Goal: Book appointment/travel/reservation

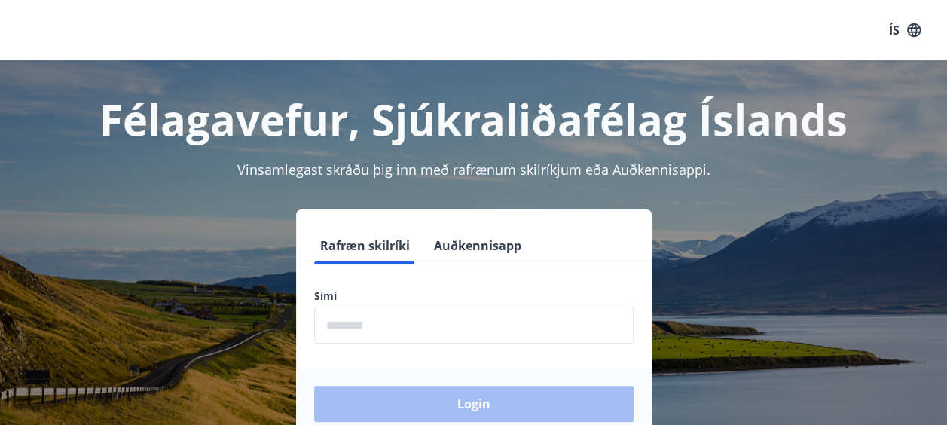
click at [478, 337] on input "phone" at bounding box center [473, 325] width 319 height 37
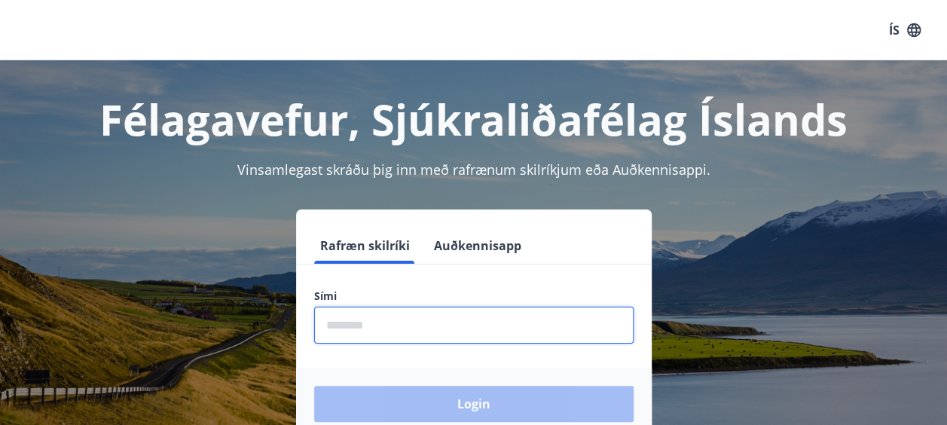
type input "********"
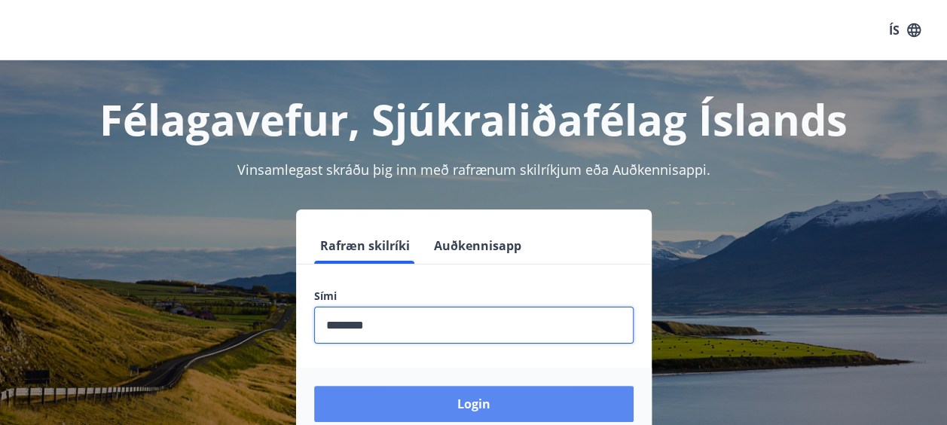
click at [414, 406] on button "Login" at bounding box center [473, 404] width 319 height 36
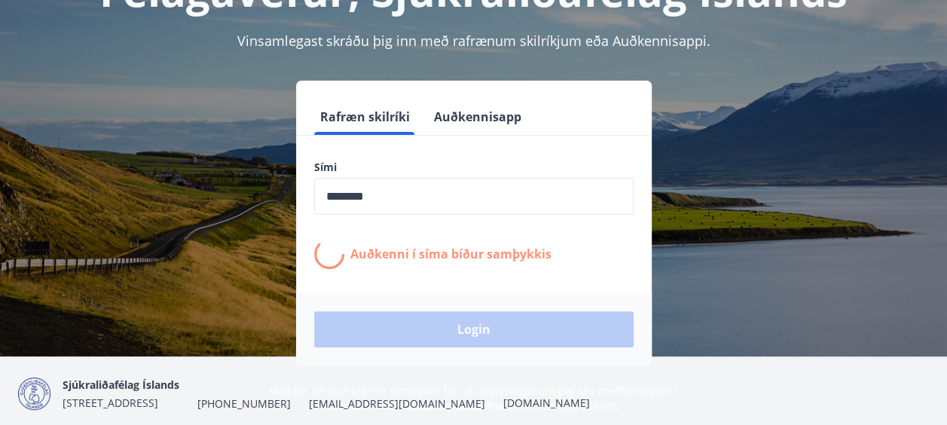
scroll to position [136, 0]
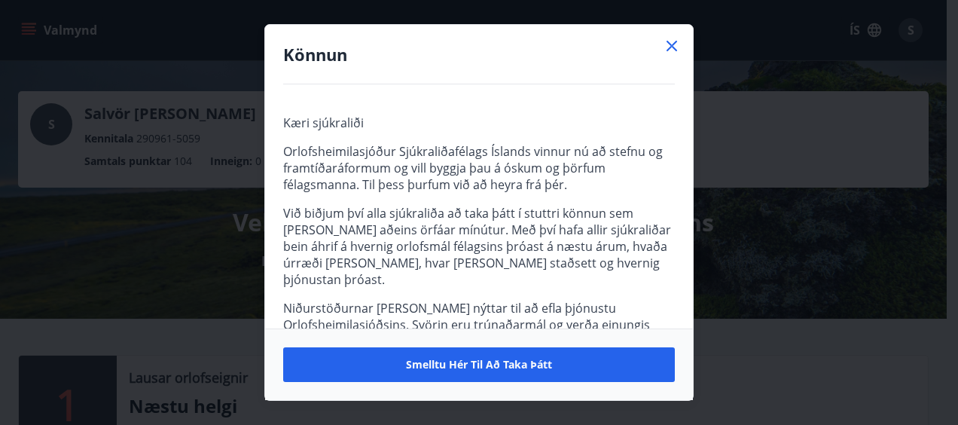
click at [673, 47] on icon at bounding box center [672, 46] width 11 height 11
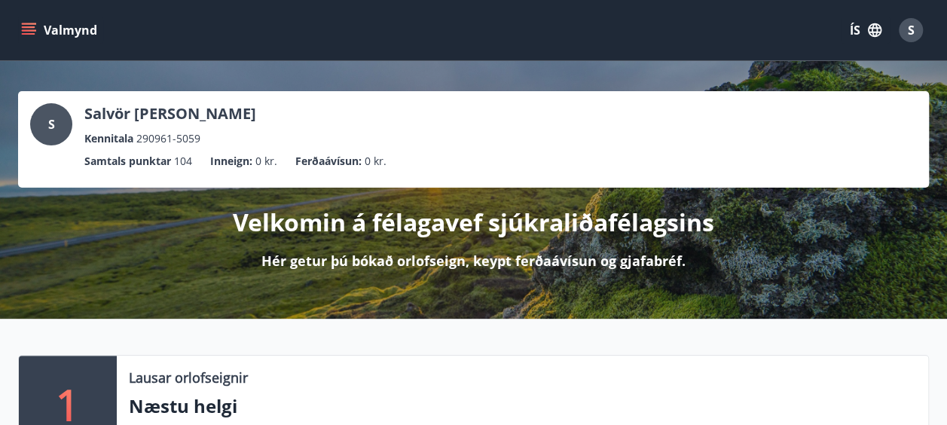
click at [37, 33] on button "Valmynd" at bounding box center [60, 30] width 85 height 27
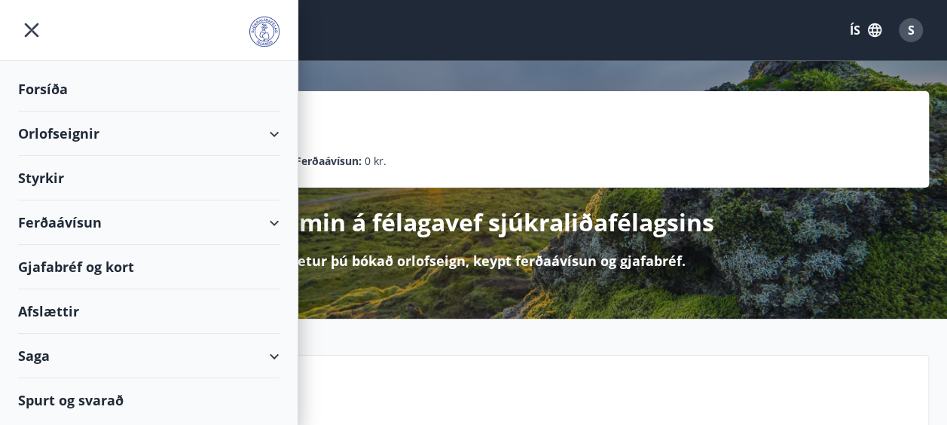
click at [56, 130] on div "Orlofseignir" at bounding box center [148, 133] width 261 height 44
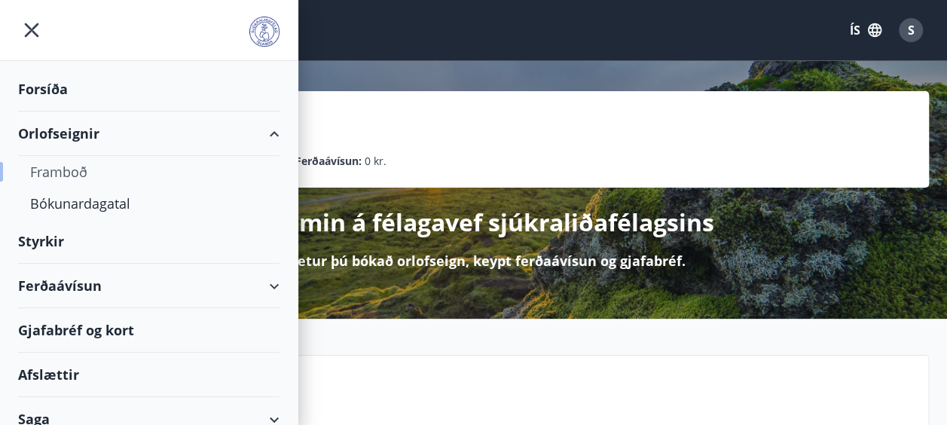
click at [69, 166] on div "Framboð" at bounding box center [148, 172] width 237 height 32
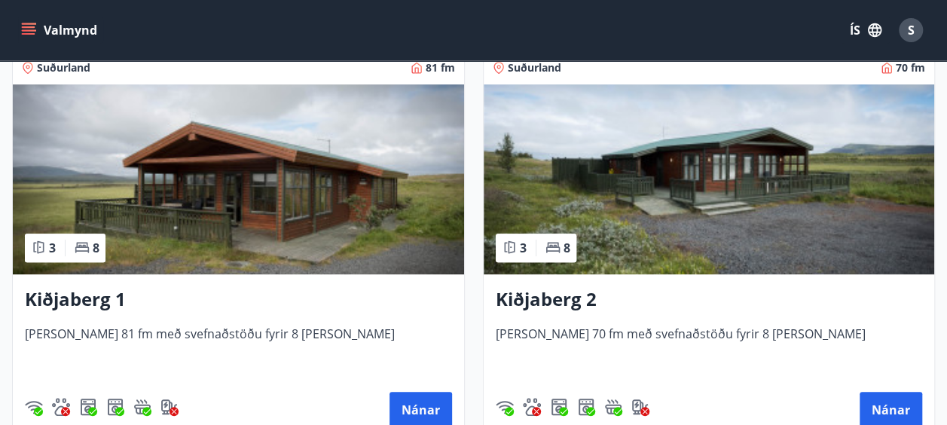
click at [310, 252] on img at bounding box center [238, 179] width 451 height 190
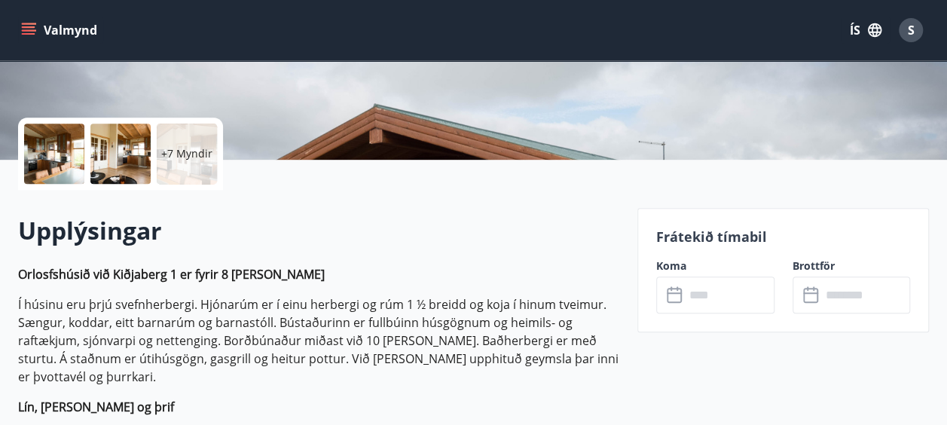
scroll to position [292, 0]
click at [686, 294] on input "text" at bounding box center [730, 294] width 90 height 37
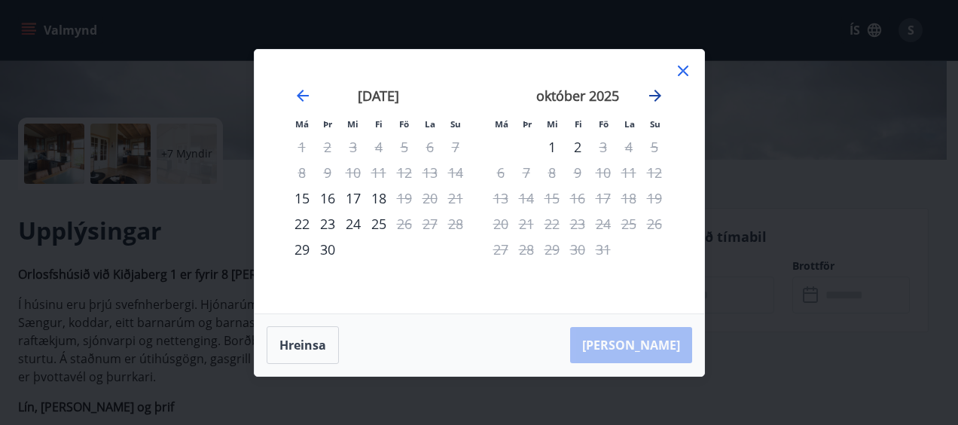
click at [653, 94] on icon "Move forward to switch to the next month." at bounding box center [655, 96] width 18 height 18
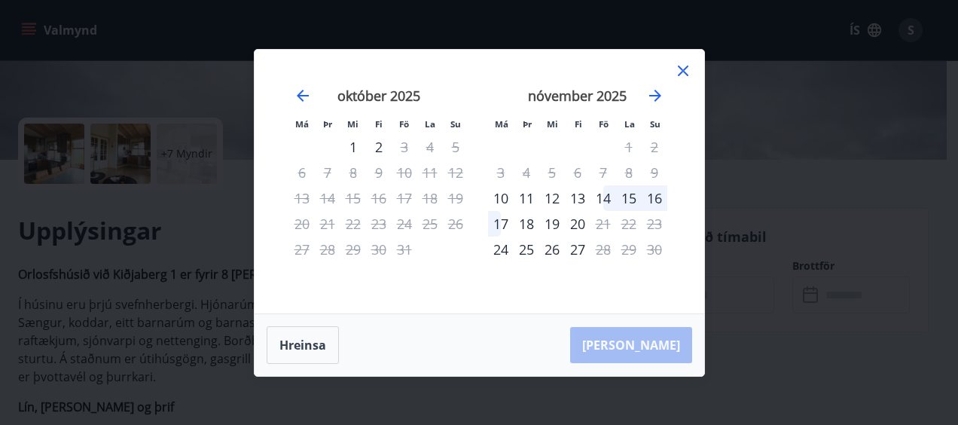
click at [682, 70] on icon at bounding box center [683, 70] width 2 height 2
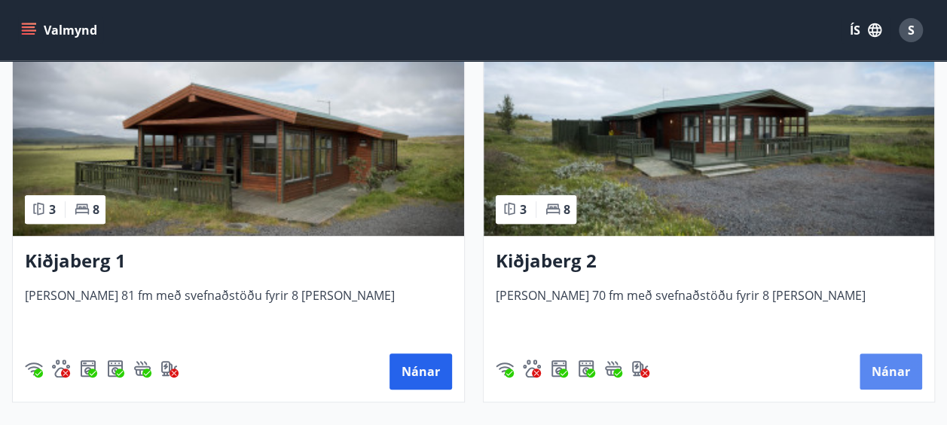
click at [876, 365] on button "Nánar" at bounding box center [890, 371] width 63 height 36
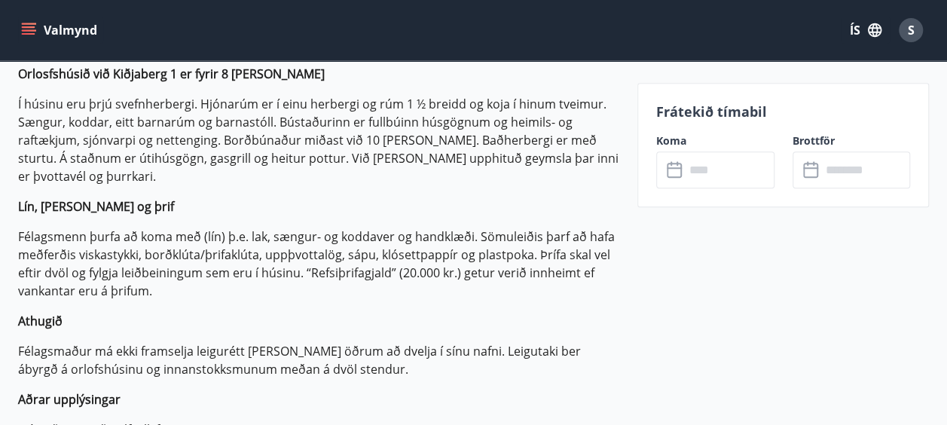
scroll to position [485, 0]
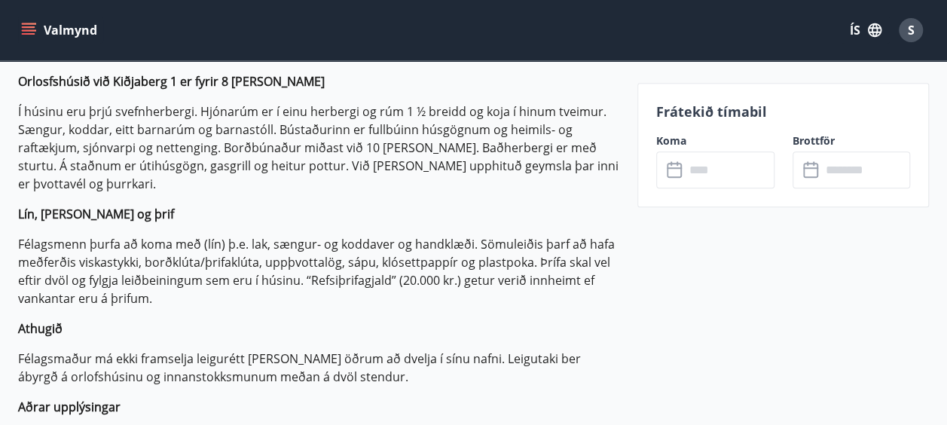
click at [718, 170] on input "text" at bounding box center [730, 169] width 90 height 37
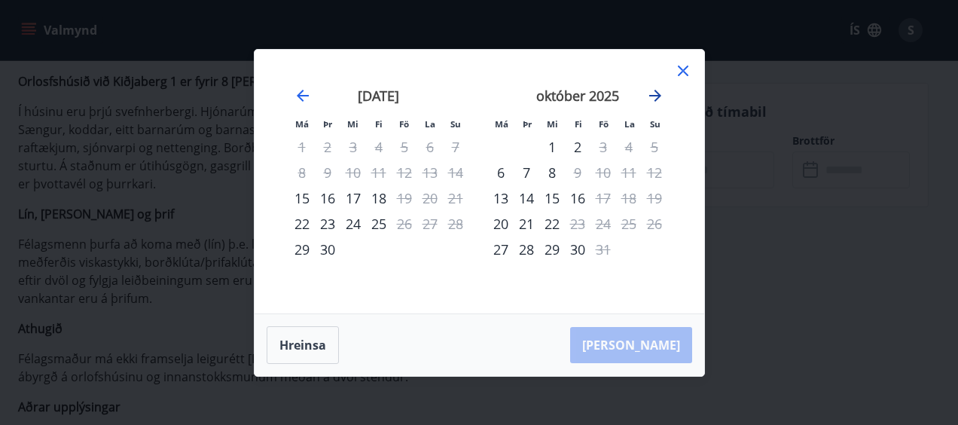
click at [657, 95] on icon "Move forward to switch to the next month." at bounding box center [655, 96] width 12 height 12
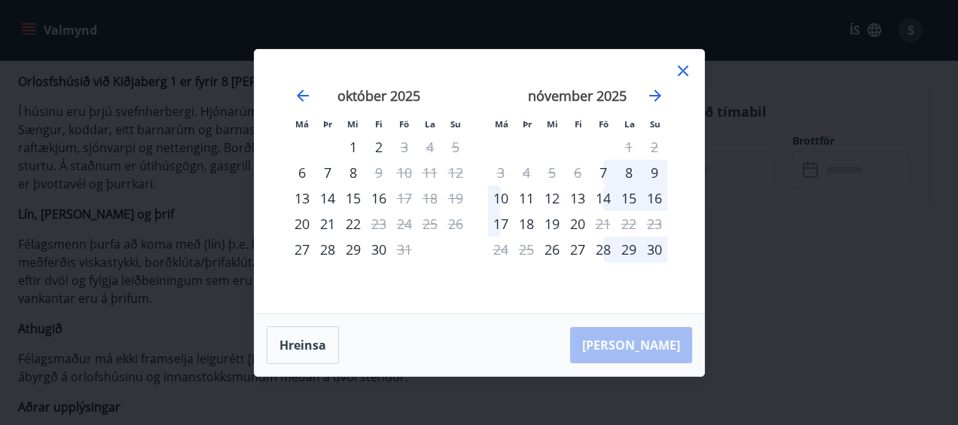
click at [688, 71] on icon at bounding box center [683, 71] width 18 height 18
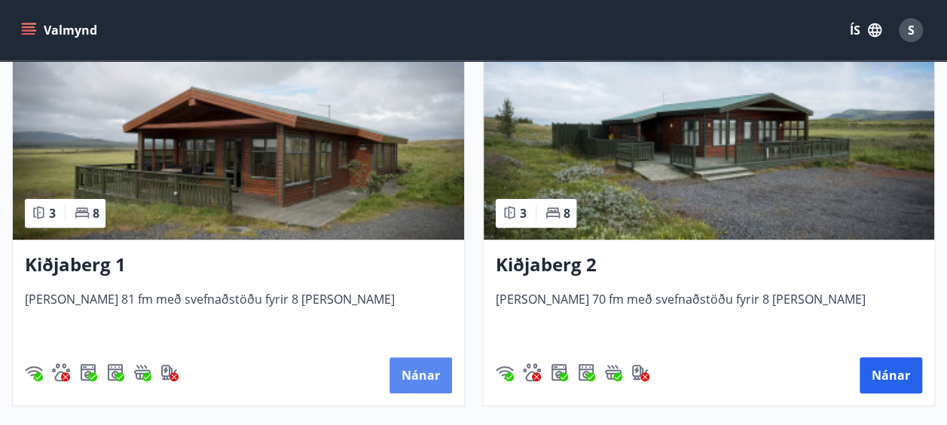
click at [425, 372] on button "Nánar" at bounding box center [420, 375] width 63 height 36
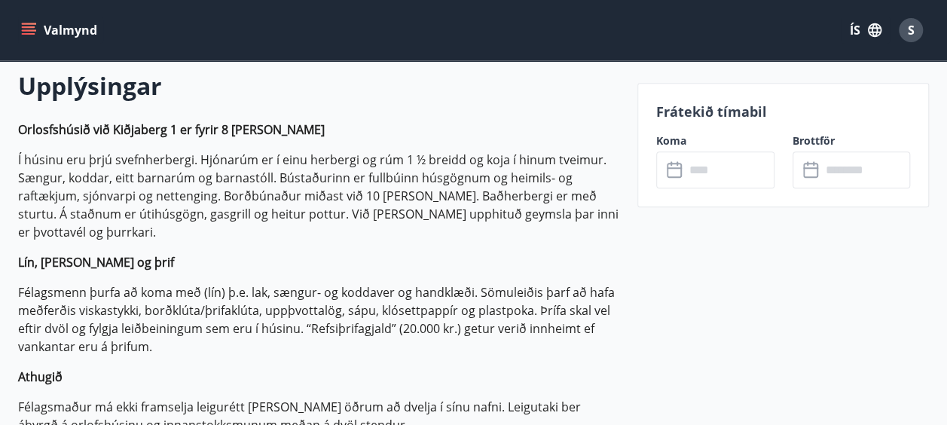
scroll to position [426, 0]
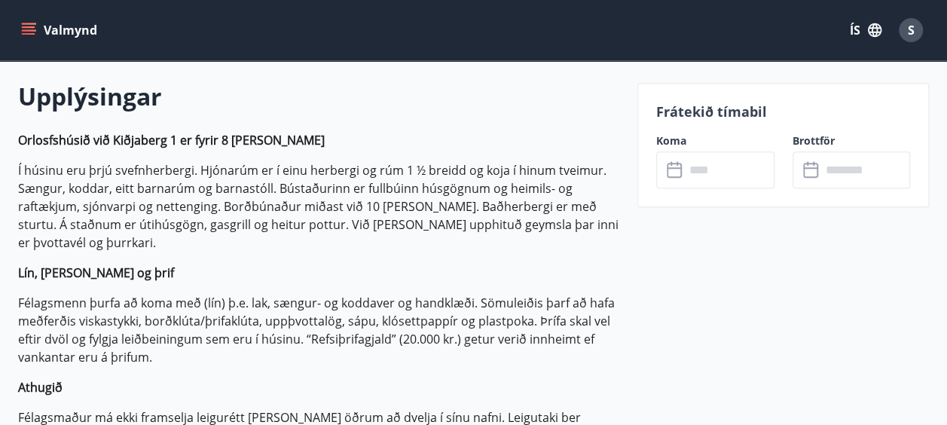
click at [714, 172] on input "text" at bounding box center [730, 169] width 90 height 37
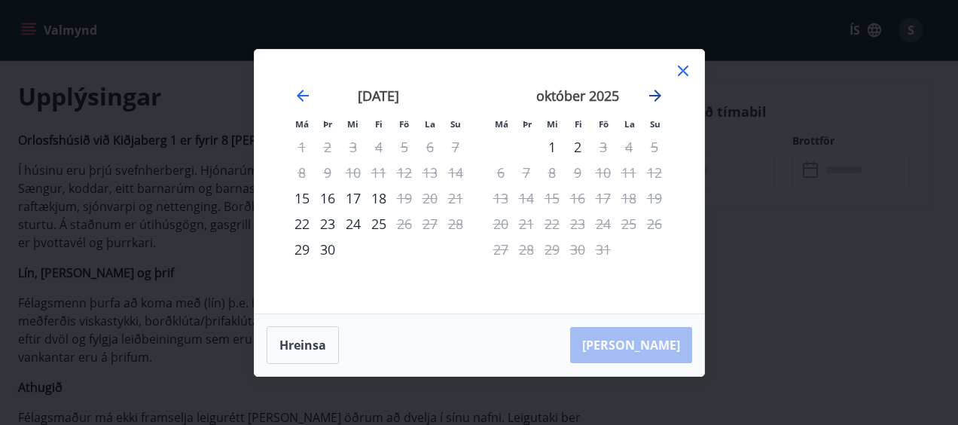
click at [655, 97] on icon "Move forward to switch to the next month." at bounding box center [655, 96] width 18 height 18
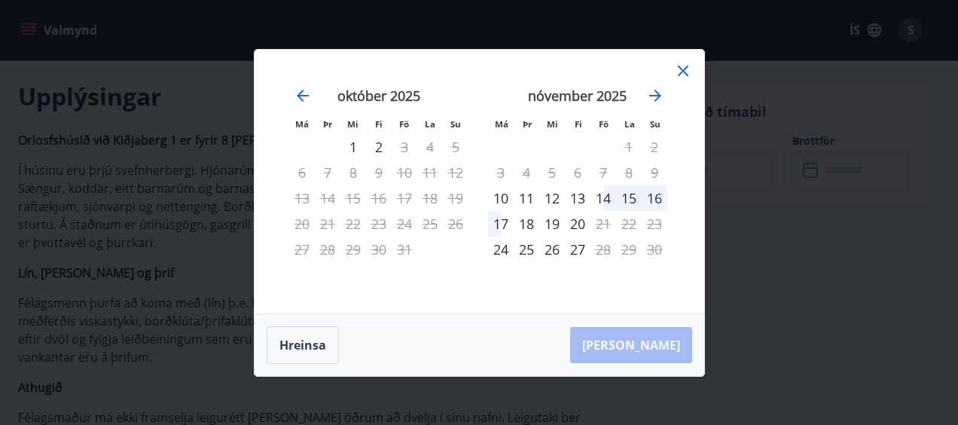
click at [606, 204] on div "14" at bounding box center [603, 198] width 26 height 26
click at [653, 346] on div "[PERSON_NAME]" at bounding box center [480, 345] width 450 height 62
click at [658, 348] on div "[PERSON_NAME]" at bounding box center [480, 345] width 450 height 62
click at [497, 224] on div "17" at bounding box center [501, 224] width 26 height 26
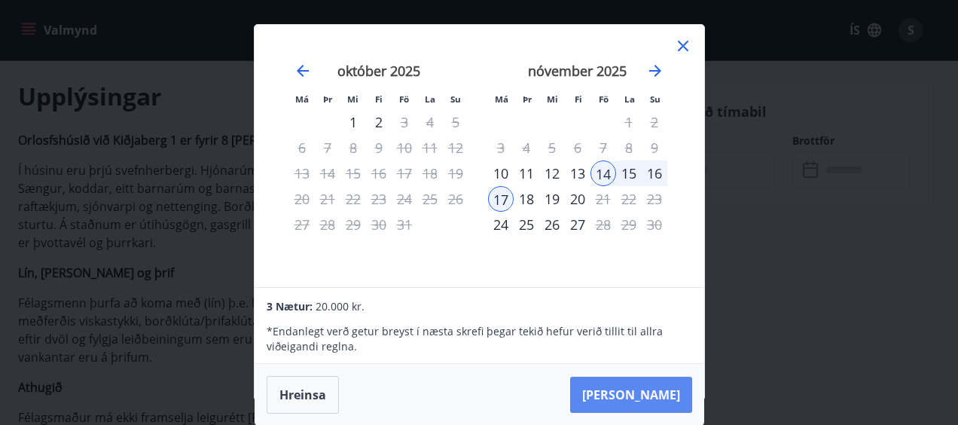
click at [645, 397] on button "[PERSON_NAME]" at bounding box center [631, 395] width 122 height 36
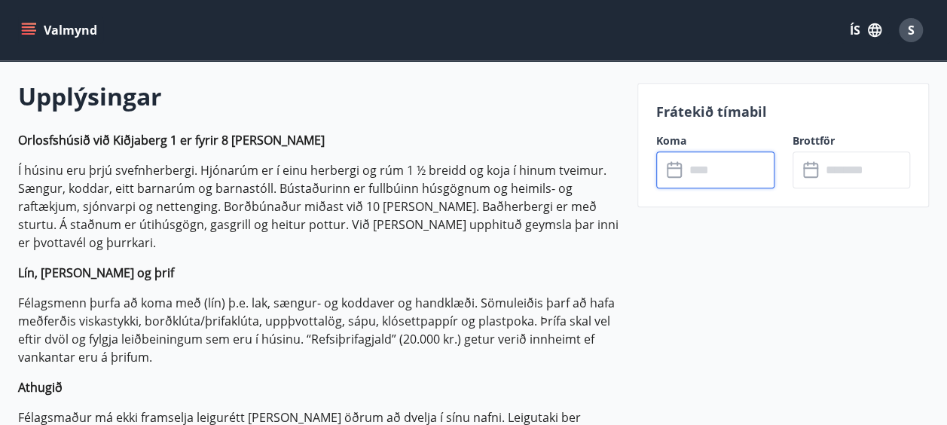
type input "******"
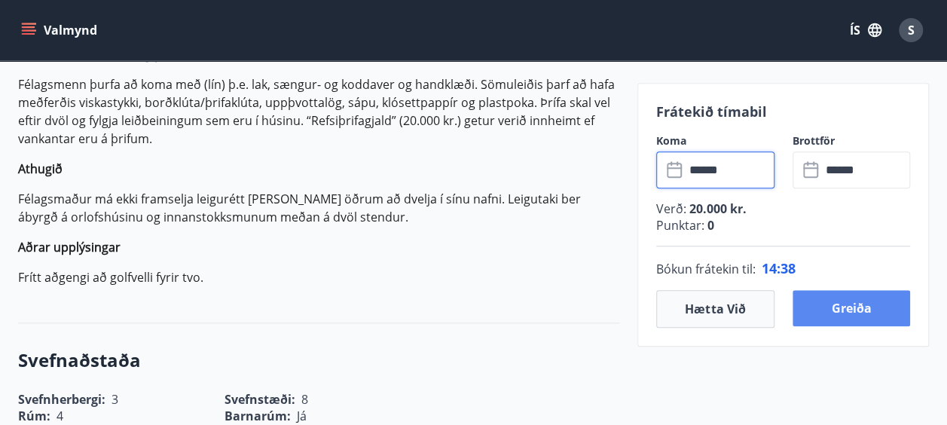
click at [856, 312] on button "Greiða" at bounding box center [851, 308] width 118 height 36
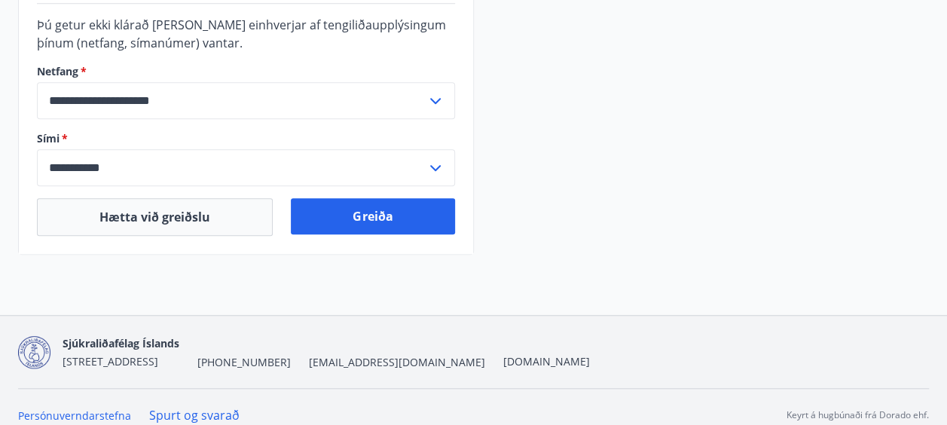
scroll to position [550, 0]
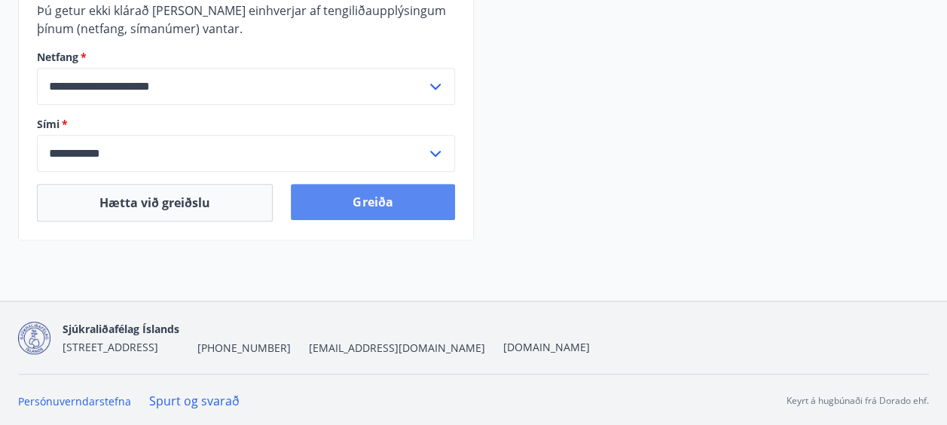
click at [384, 203] on button "Greiða" at bounding box center [372, 202] width 163 height 36
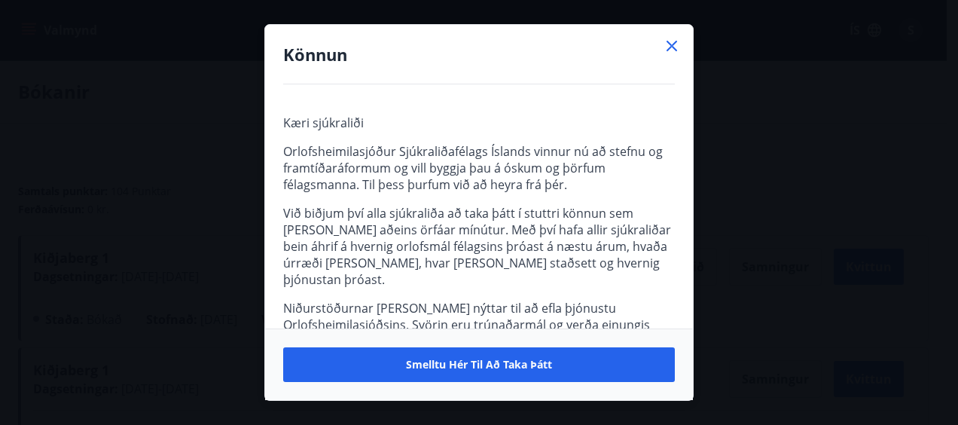
click at [672, 47] on icon at bounding box center [672, 46] width 18 height 18
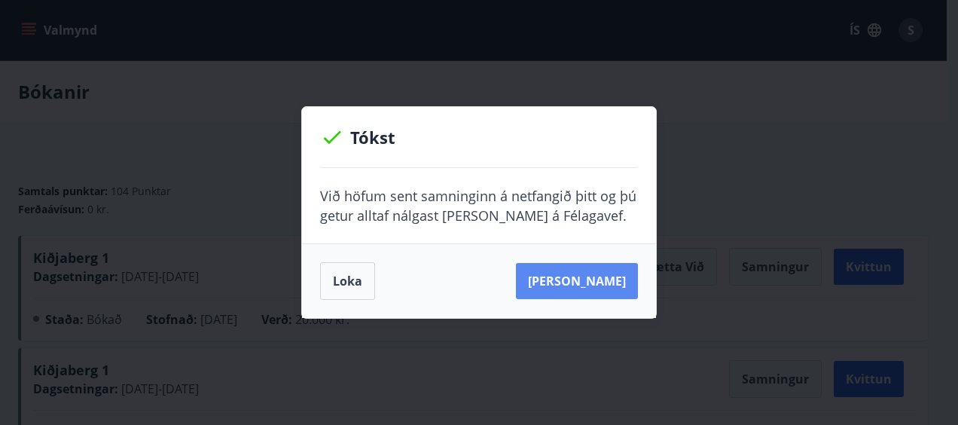
click at [586, 289] on button "Sjá samning" at bounding box center [577, 281] width 122 height 36
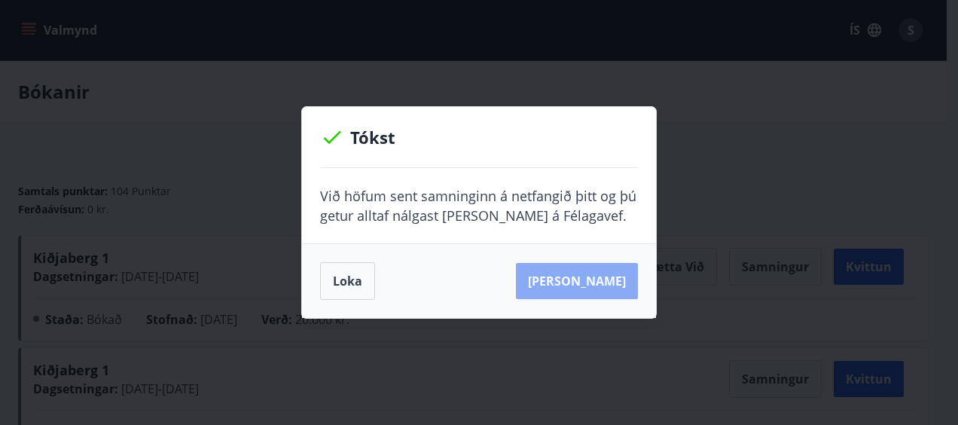
click at [615, 270] on button "Sjá samning" at bounding box center [577, 281] width 122 height 36
